Goal: Obtain resource: Obtain resource

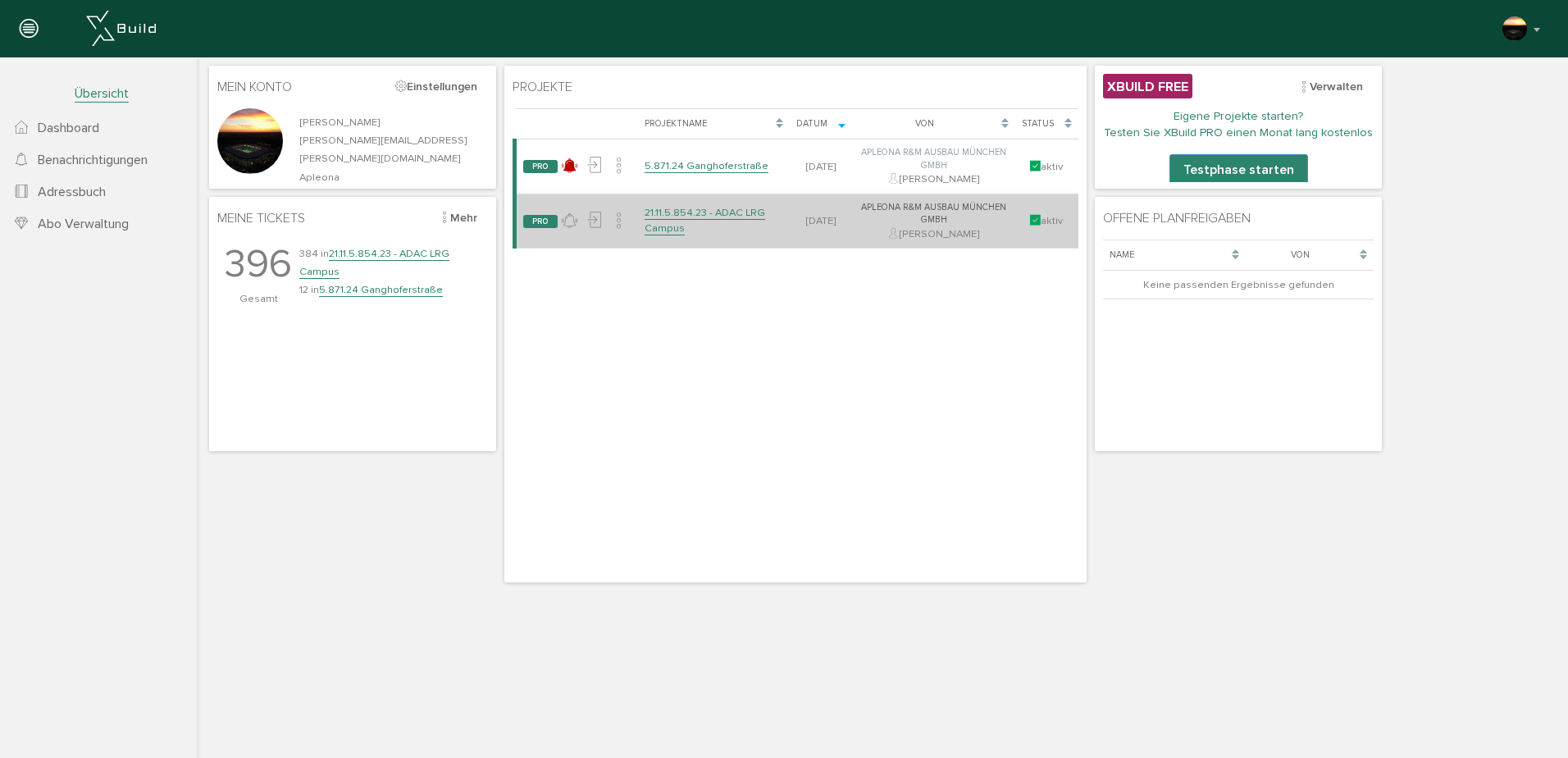
click at [686, 219] on link "21.11.5.854.23 - ADAC LRG Campus" at bounding box center [705, 220] width 120 height 28
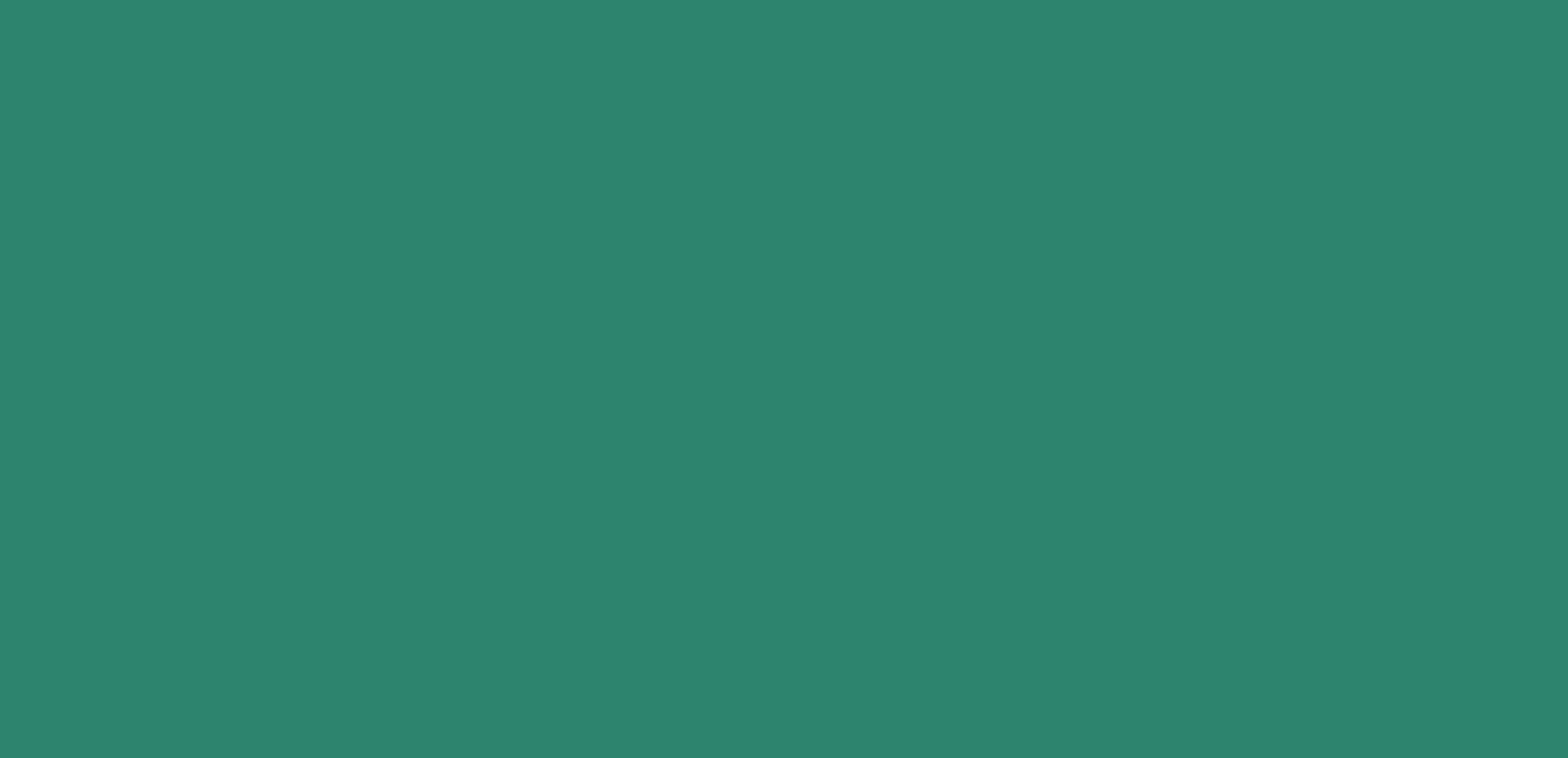
click at [686, 219] on link "21.11.5.854.23 - ADAC LRG Campus" at bounding box center [705, 220] width 120 height 28
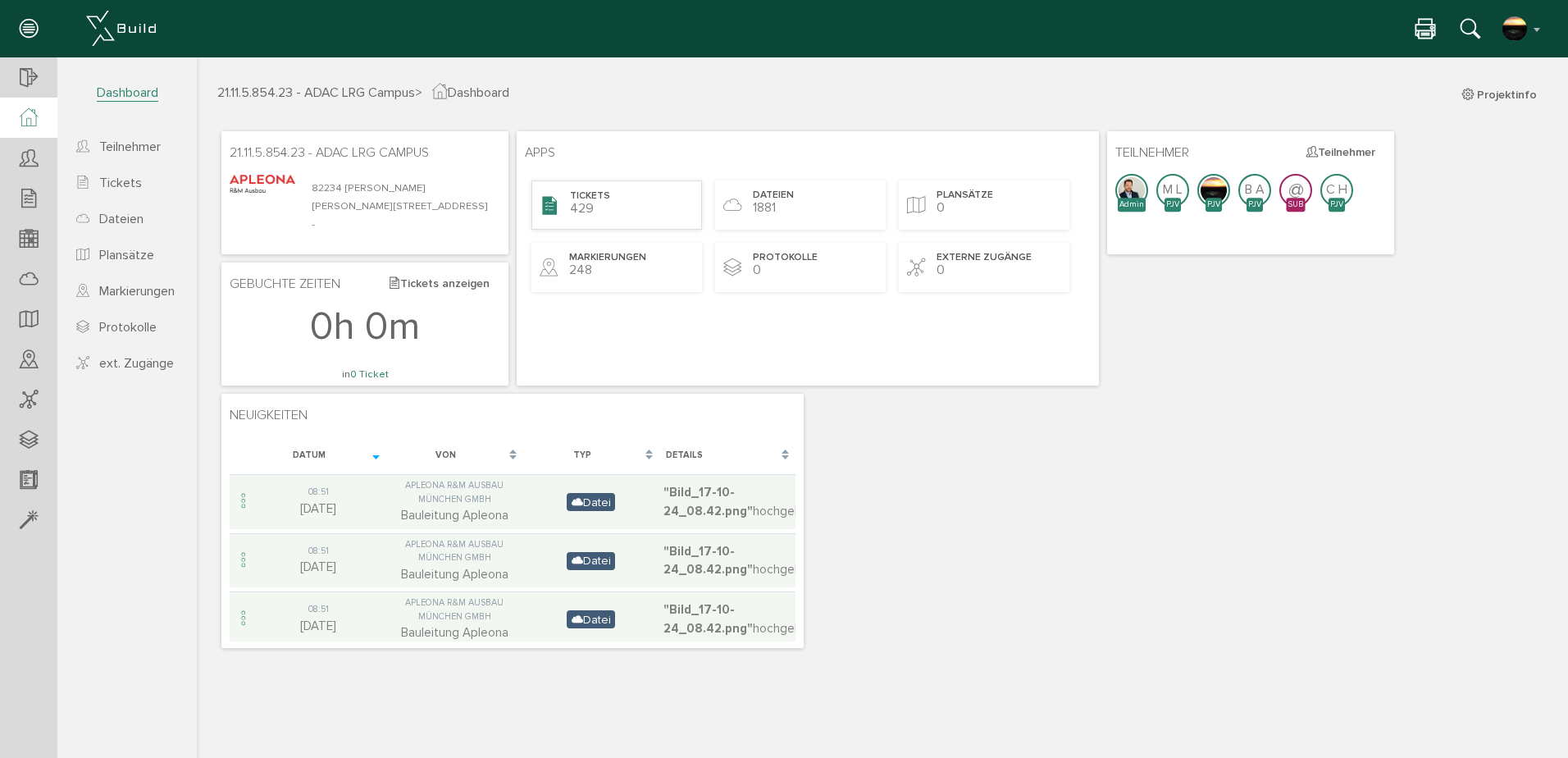
click at [587, 192] on span "Tickets" at bounding box center [590, 196] width 40 height 14
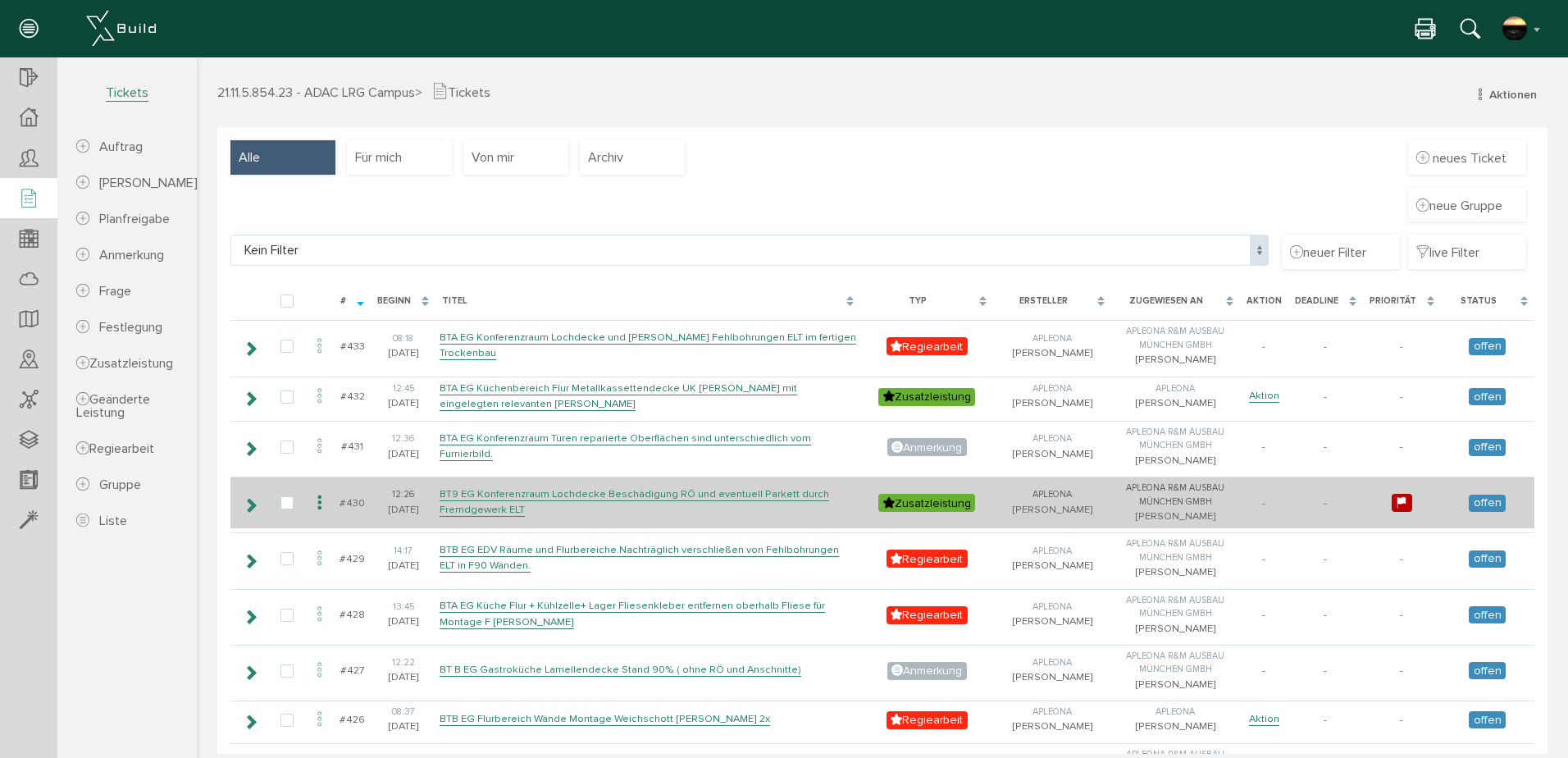
click at [318, 514] on icon at bounding box center [320, 503] width 20 height 22
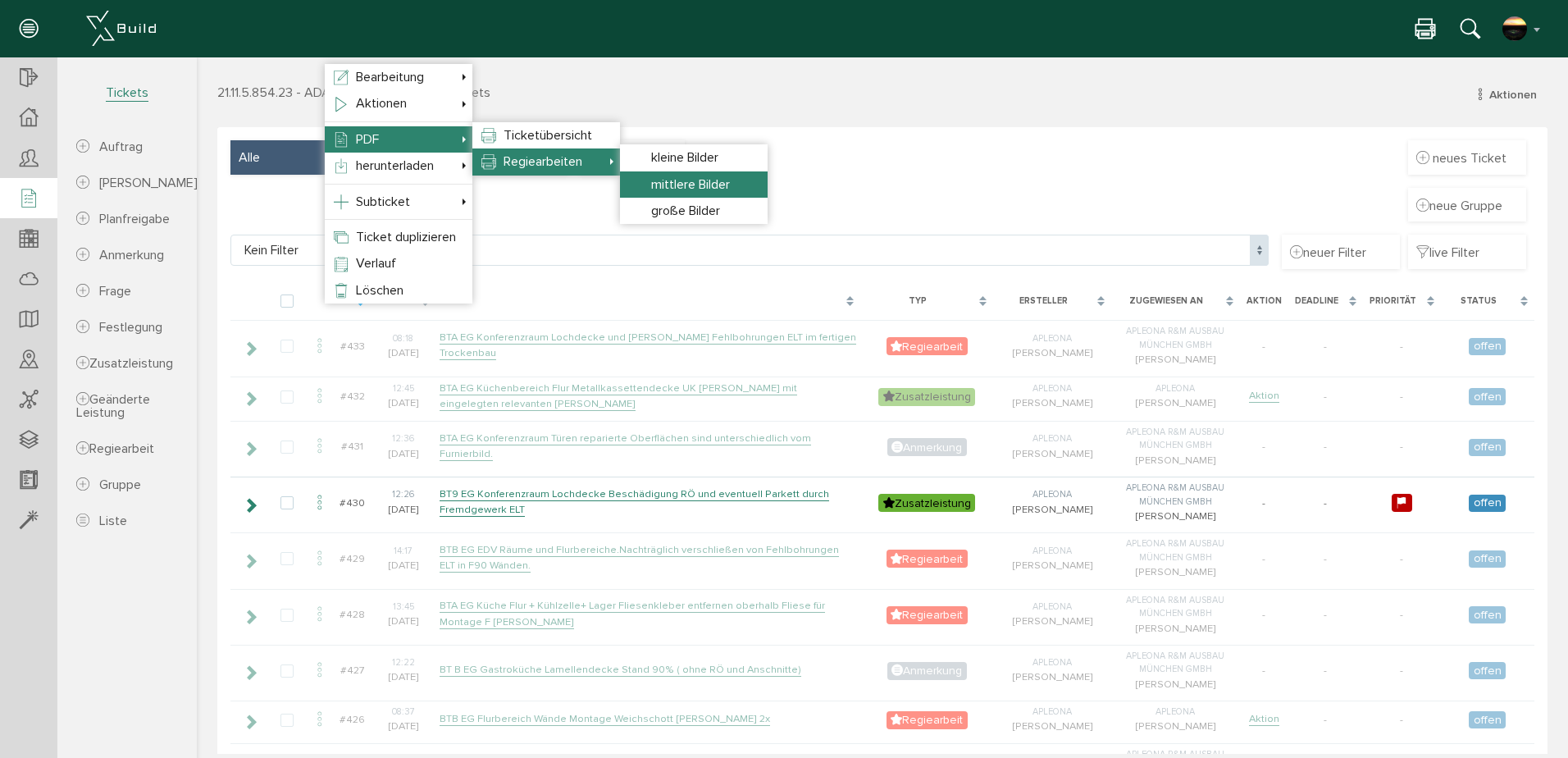
click at [667, 179] on span "mittlere Bilder" at bounding box center [691, 184] width 78 height 16
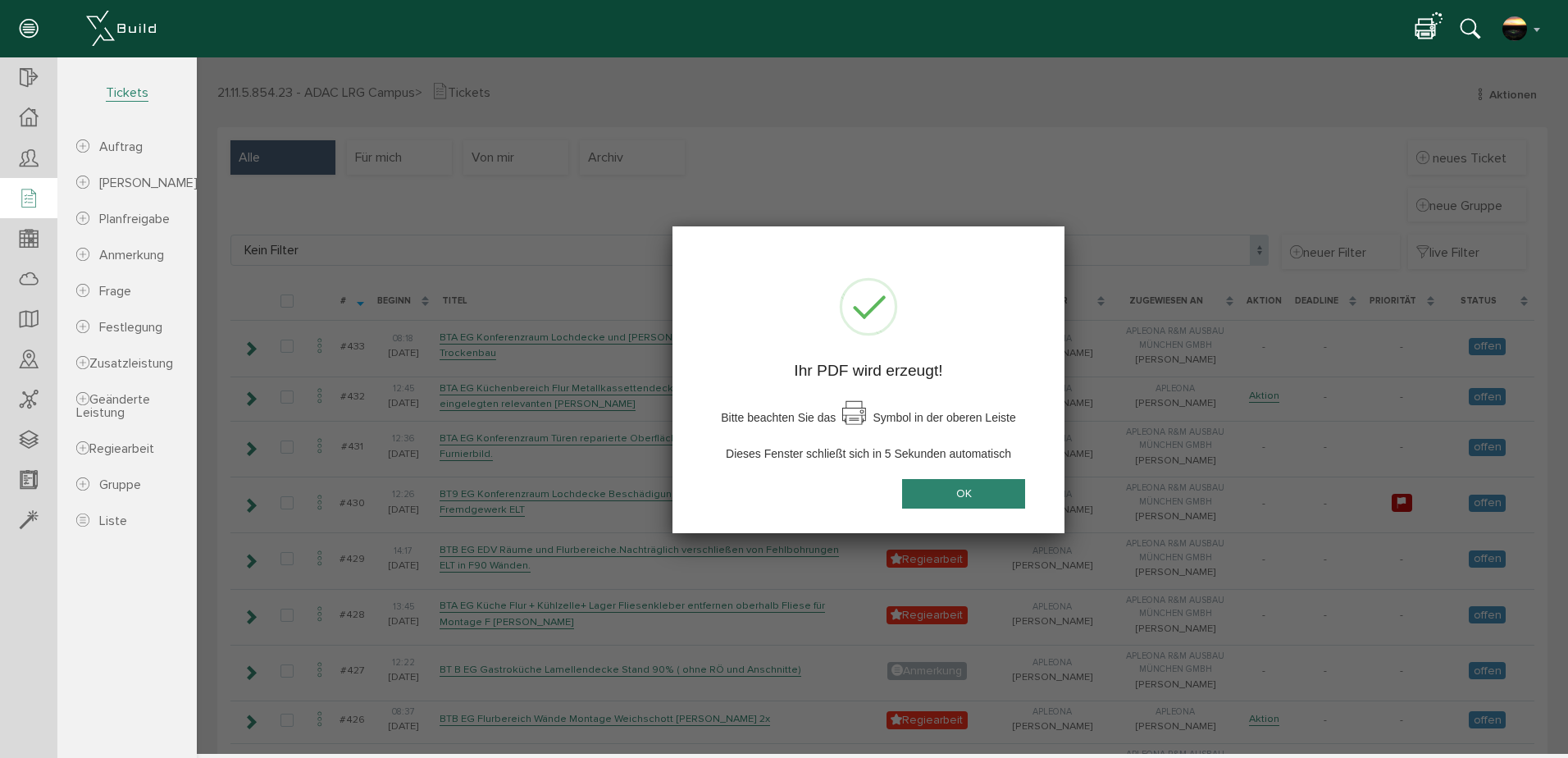
click at [958, 488] on button "OK" at bounding box center [963, 493] width 123 height 30
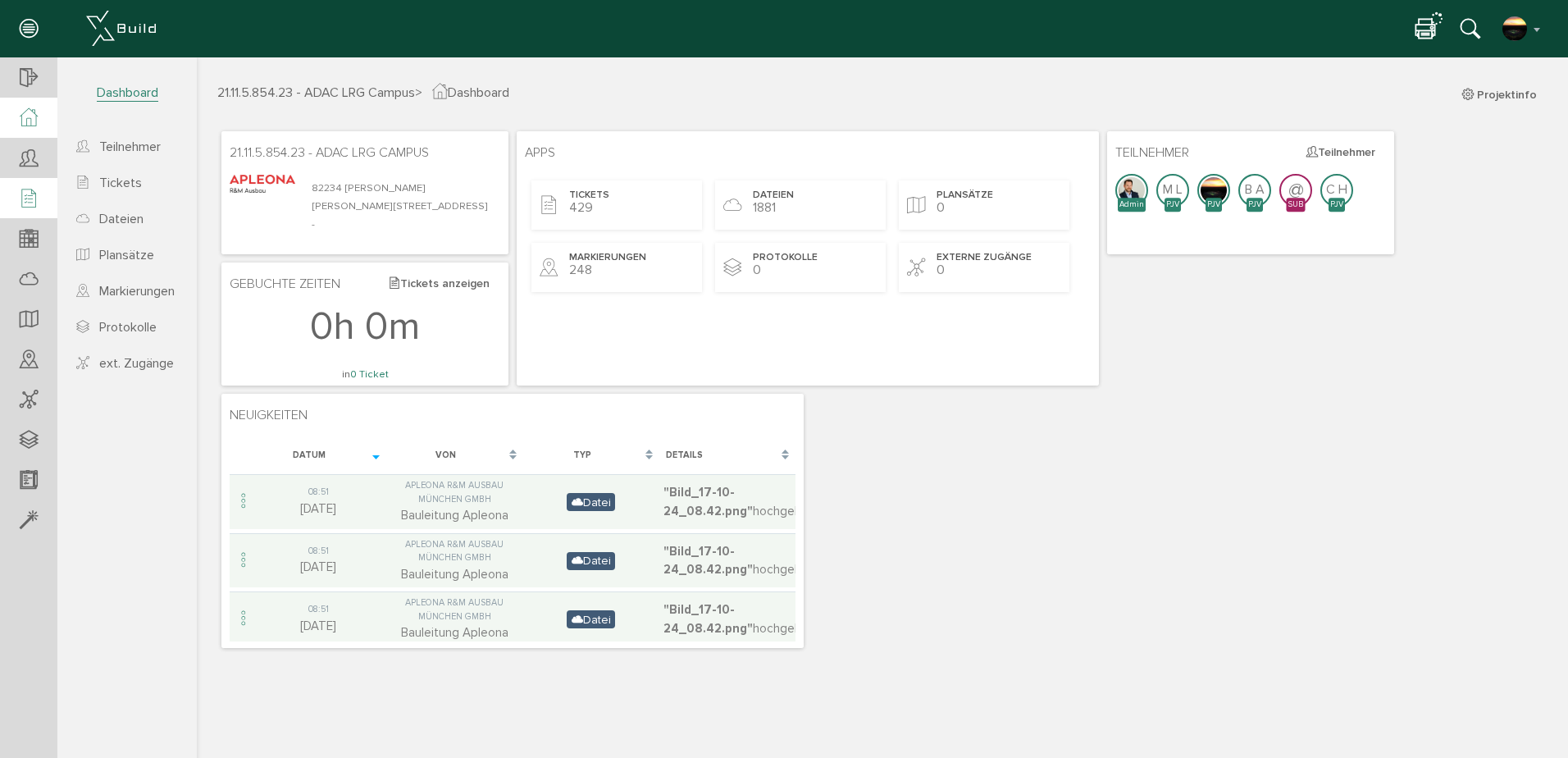
click at [1426, 23] on icon at bounding box center [1426, 30] width 20 height 24
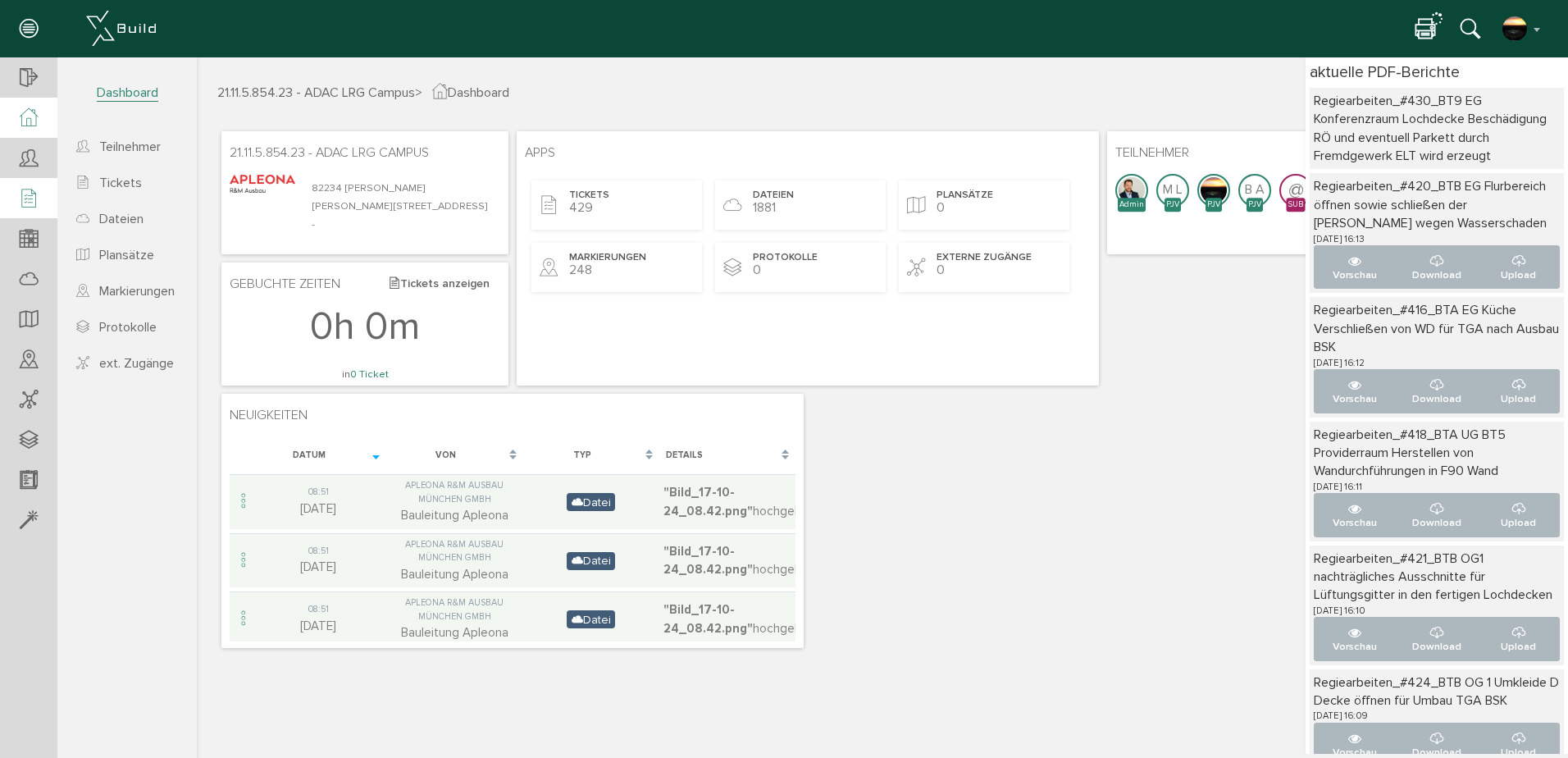
click at [1426, 26] on icon at bounding box center [1426, 30] width 20 height 24
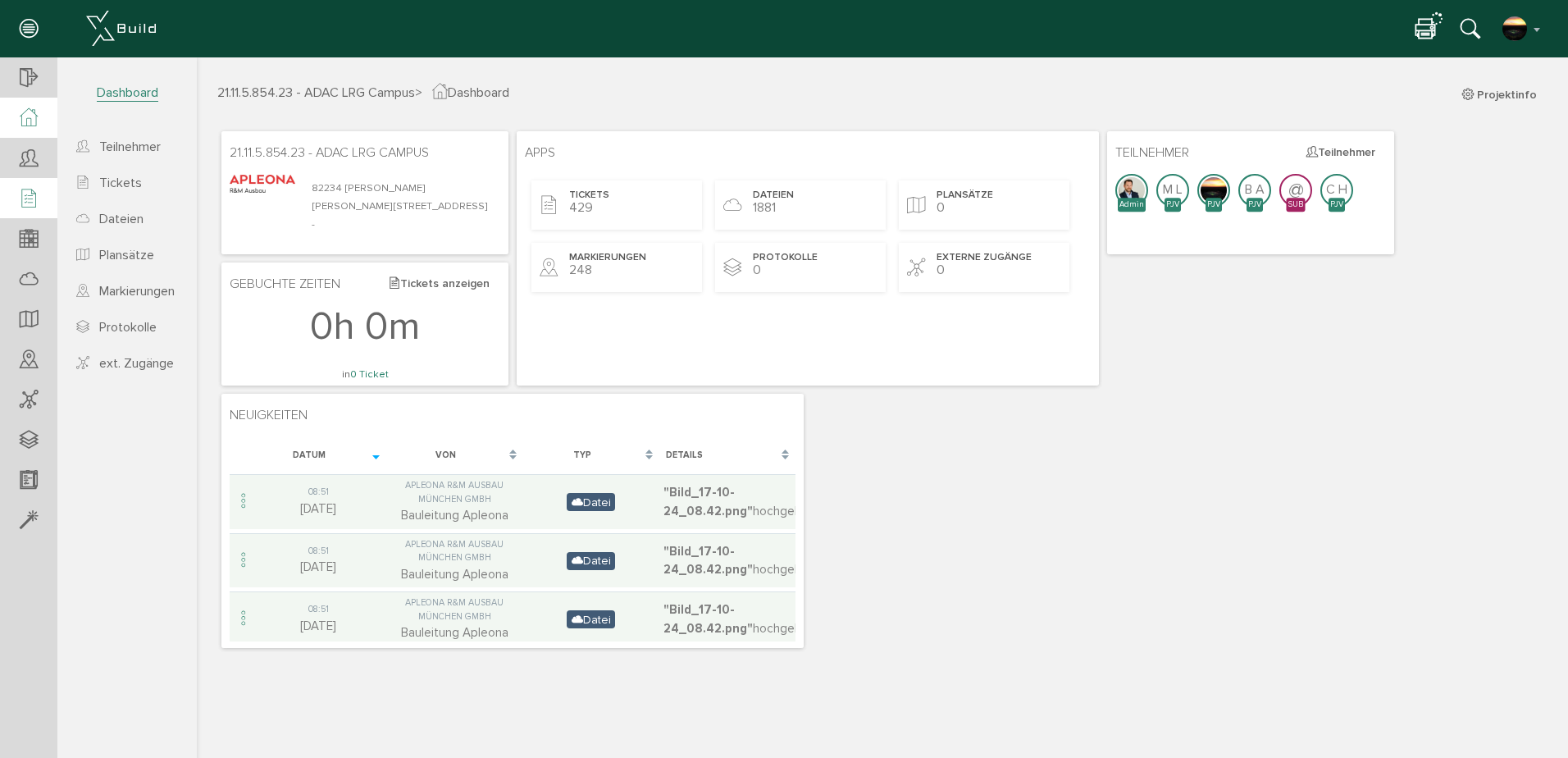
click at [1426, 26] on icon at bounding box center [1426, 30] width 20 height 24
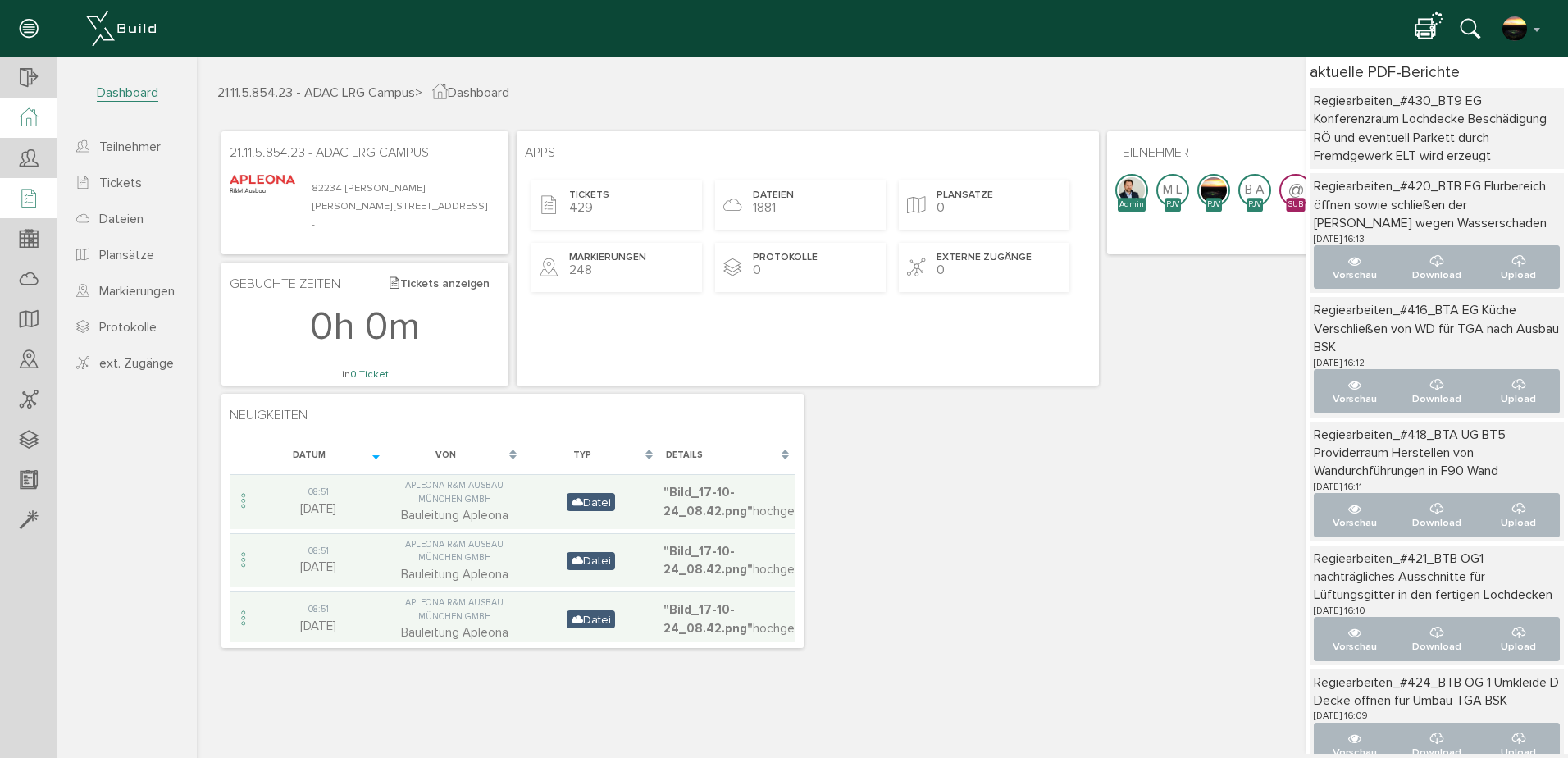
click at [1423, 26] on icon at bounding box center [1426, 30] width 20 height 24
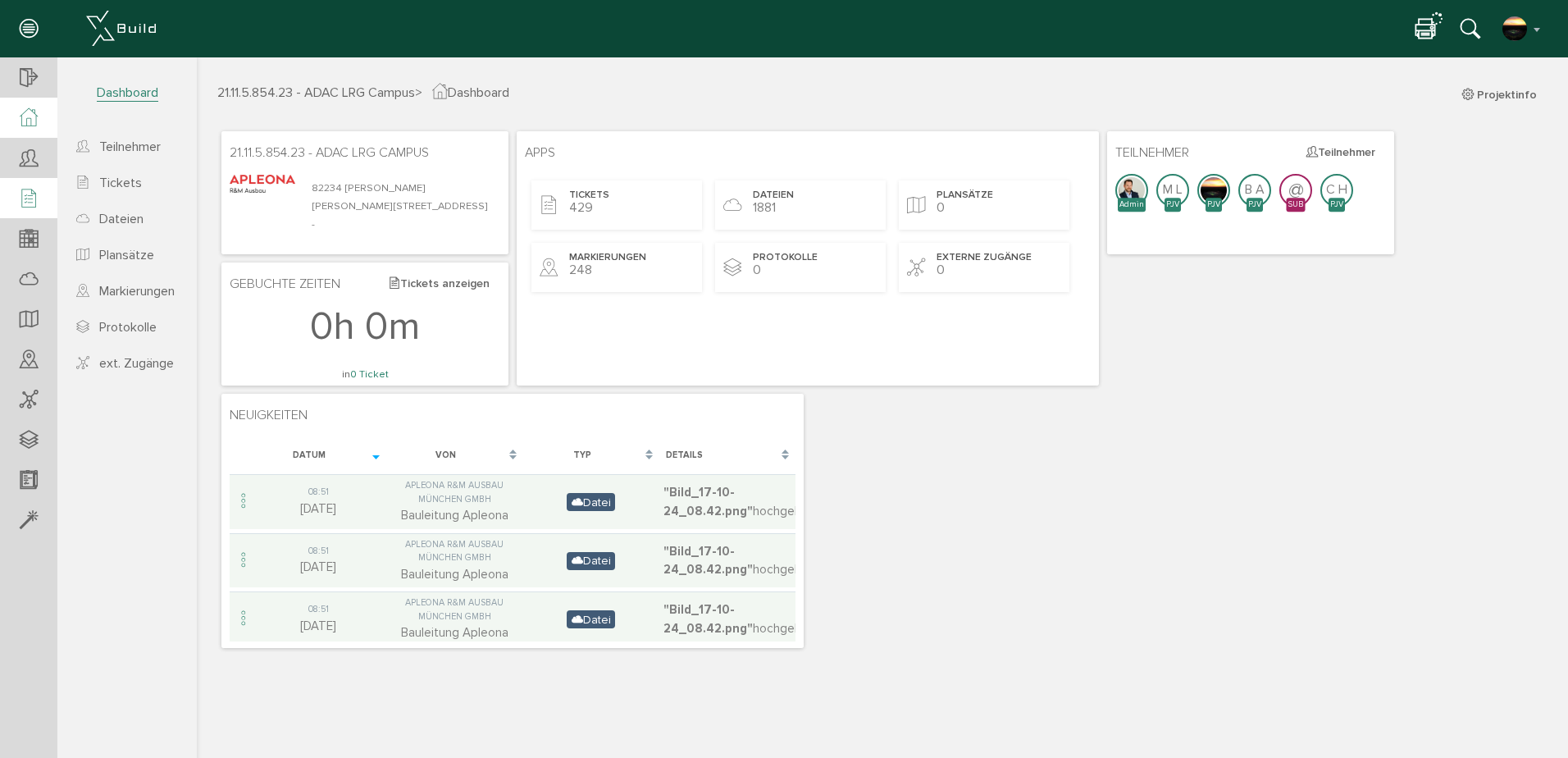
click at [1423, 26] on icon at bounding box center [1426, 30] width 20 height 24
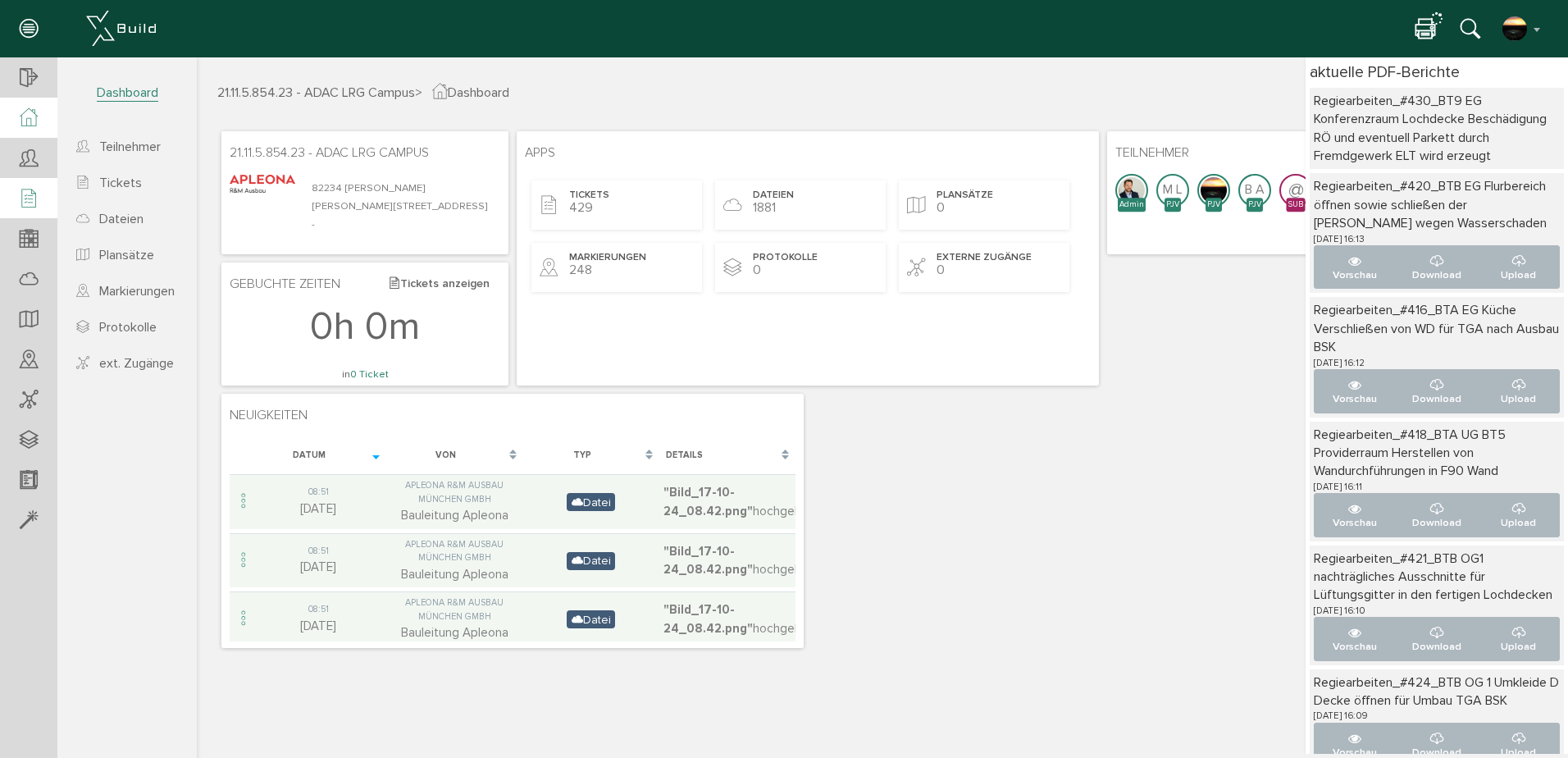
click at [1261, 57] on div "21.11.5.854.23 - ADAC LRG Campus > Dashboard Projektinfo 21.11.5.854.23 - ADAC …" at bounding box center [882, 405] width 1371 height 696
click at [118, 182] on span "Tickets" at bounding box center [120, 182] width 43 height 16
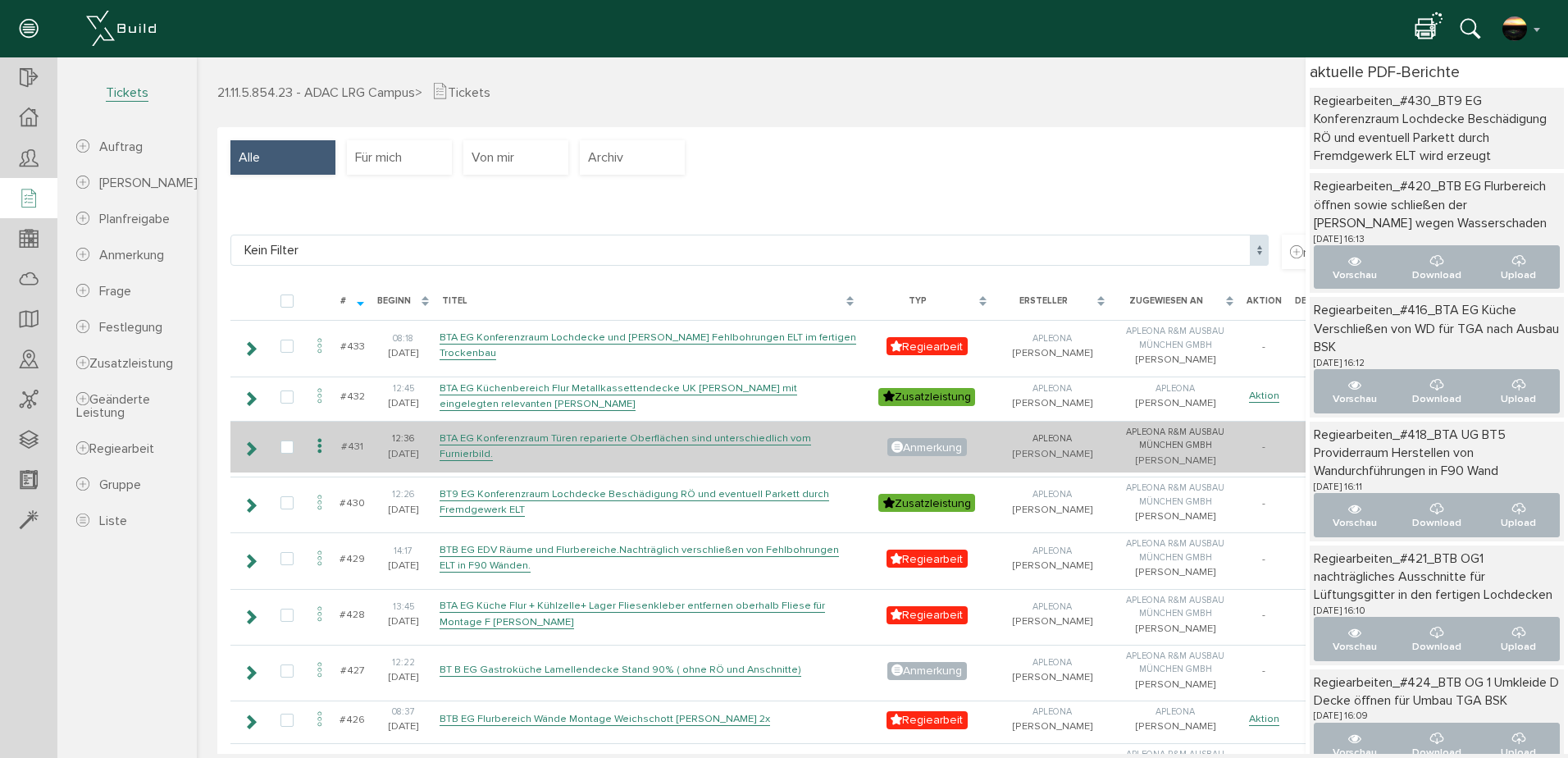
click at [318, 458] on icon at bounding box center [320, 446] width 20 height 22
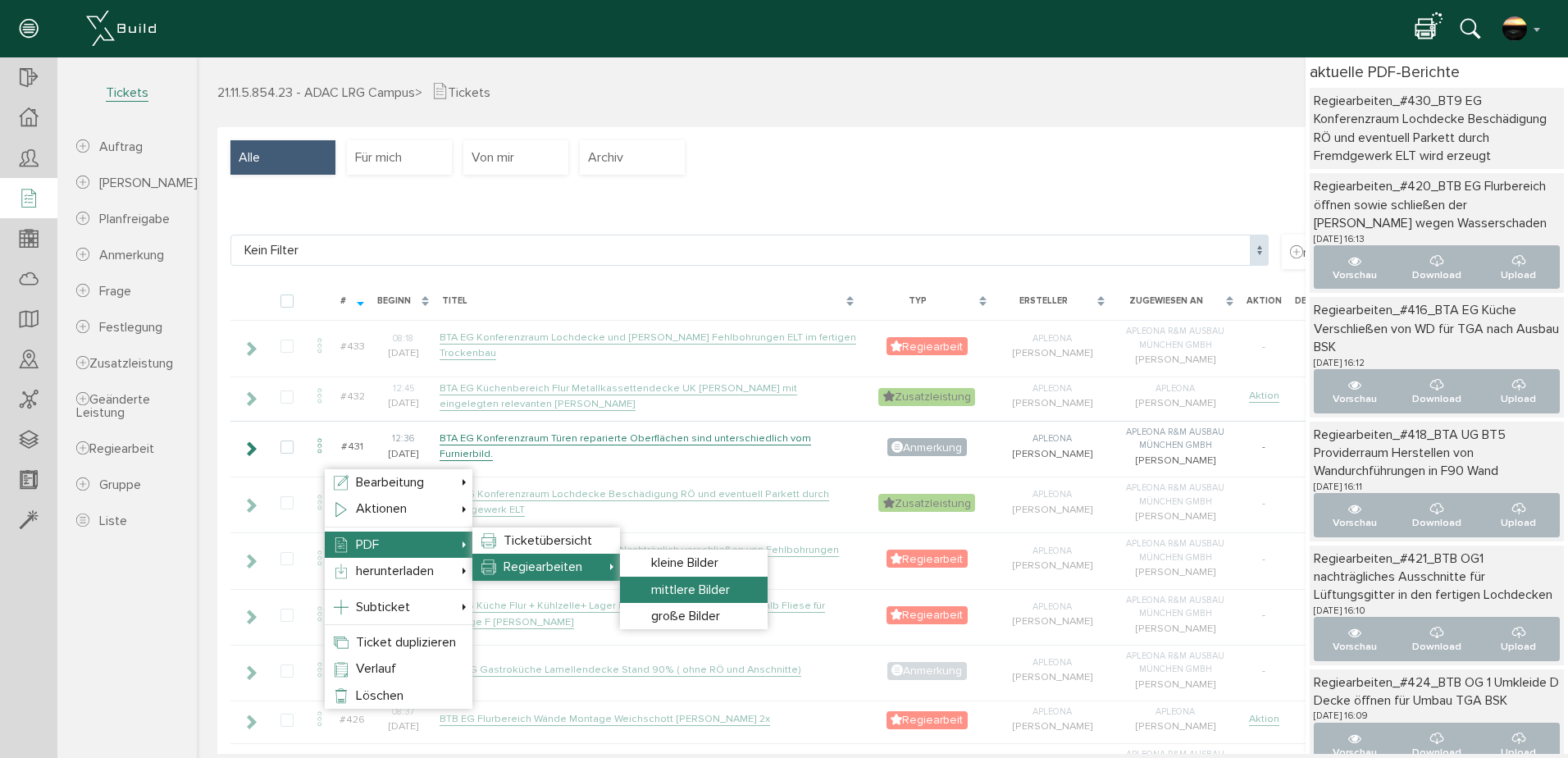
click at [666, 581] on span "mittlere Bilder" at bounding box center [691, 589] width 78 height 16
